Goal: Information Seeking & Learning: Learn about a topic

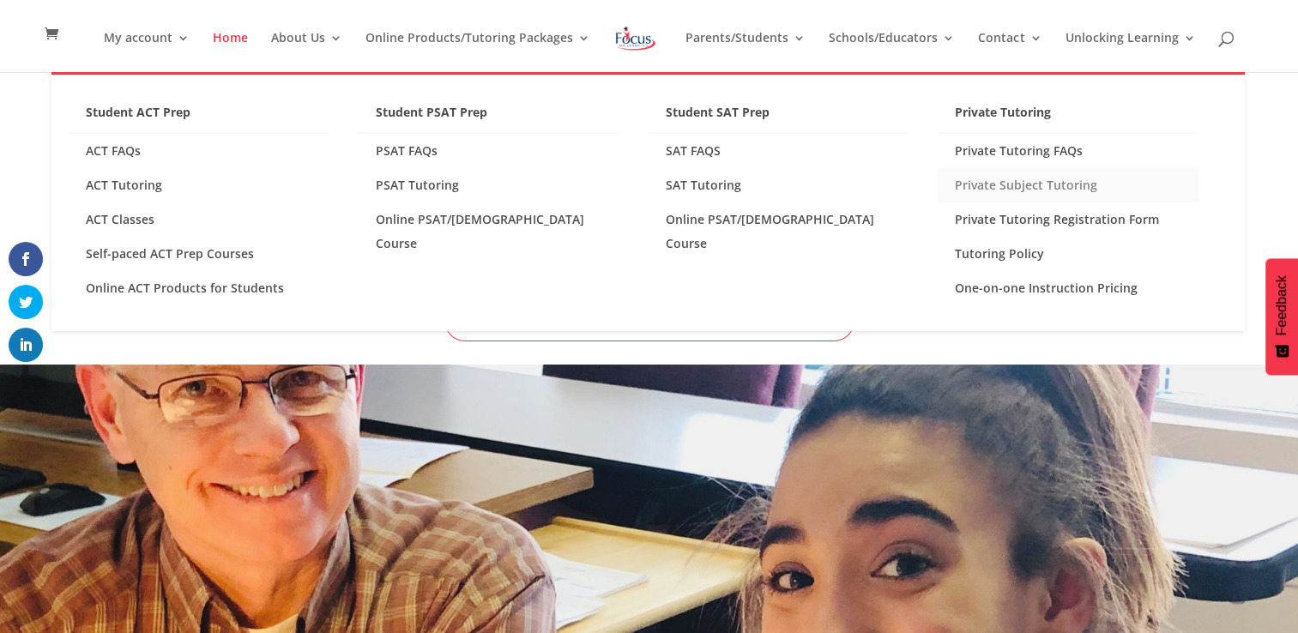
click at [1051, 187] on link "Private Subject Tutoring" at bounding box center [1068, 185] width 261 height 34
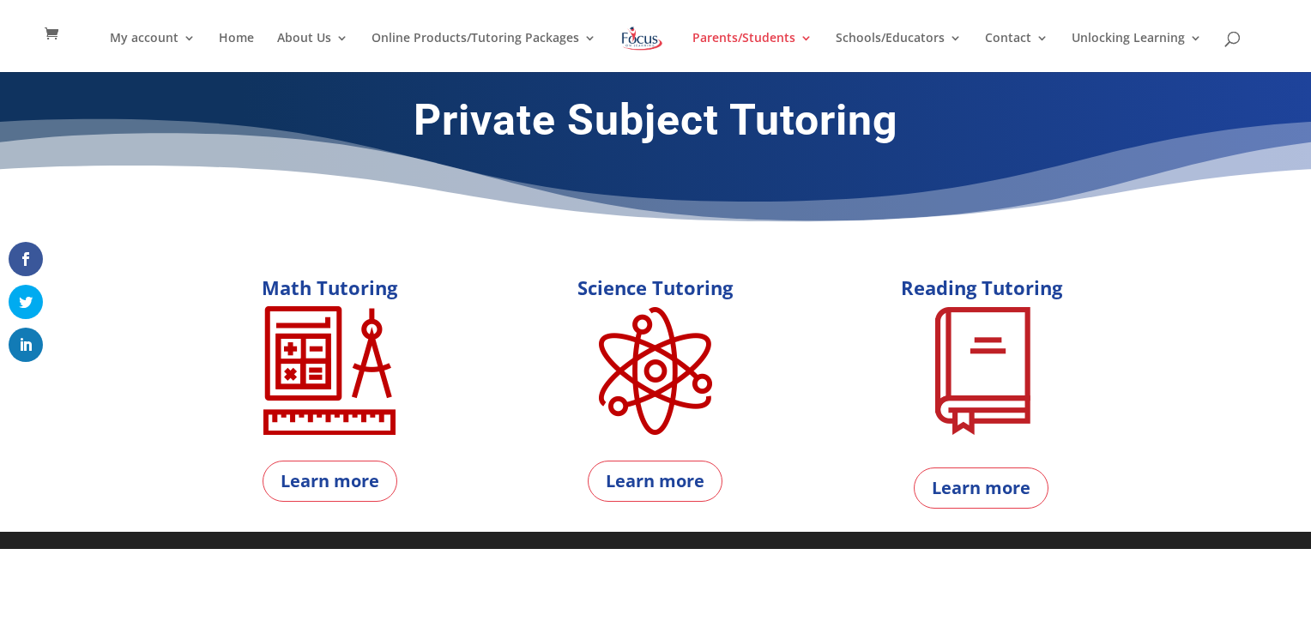
click at [344, 399] on img at bounding box center [329, 370] width 154 height 129
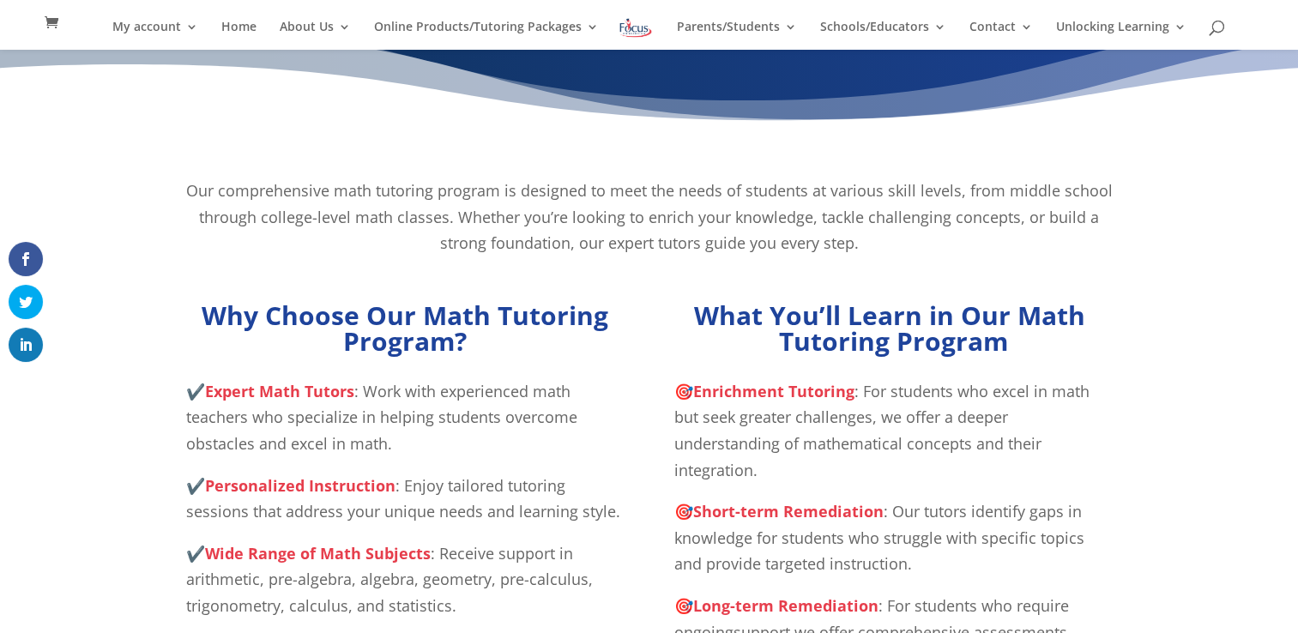
scroll to position [182, 0]
